Goal: Check status: Check status

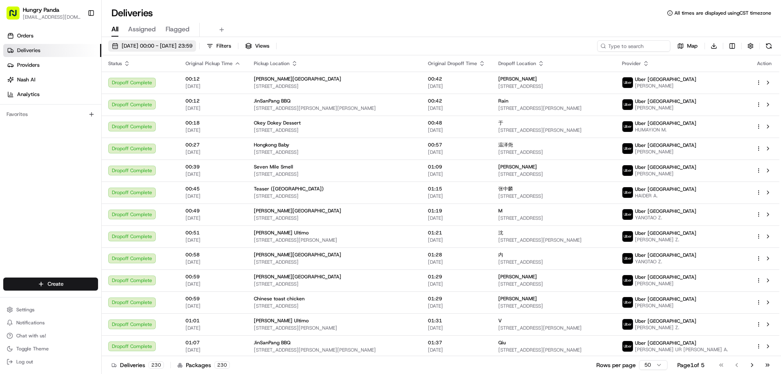
click at [135, 48] on span "[DATE] 00:00 - [DATE] 23:59" at bounding box center [157, 45] width 71 height 7
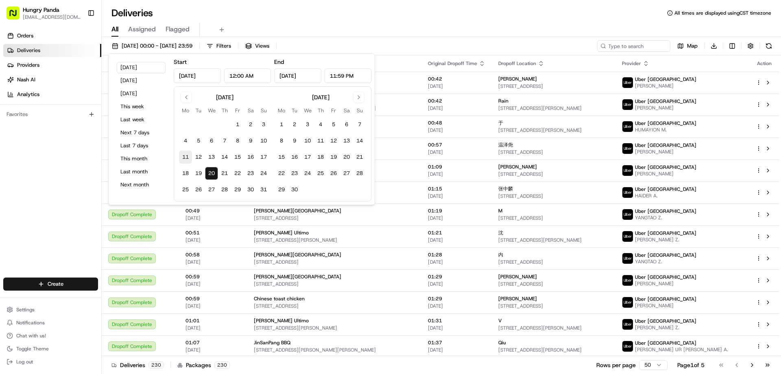
click at [183, 158] on button "11" at bounding box center [185, 157] width 13 height 13
type input "[DATE]"
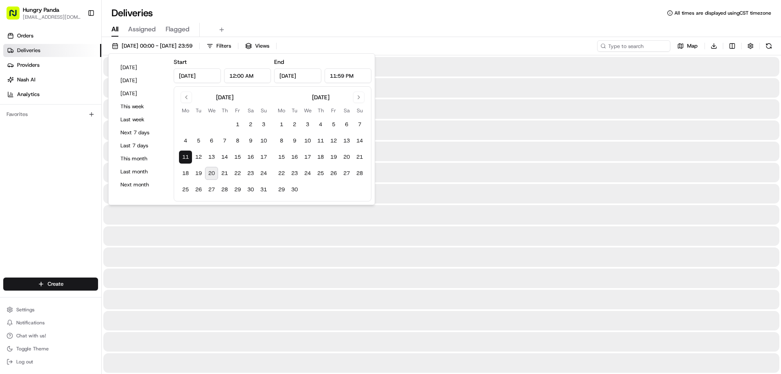
click at [208, 172] on button "20" at bounding box center [211, 173] width 13 height 13
type input "[DATE]"
click at [442, 35] on div "All Assigned Flagged" at bounding box center [441, 30] width 679 height 14
